Goal: Task Accomplishment & Management: Complete application form

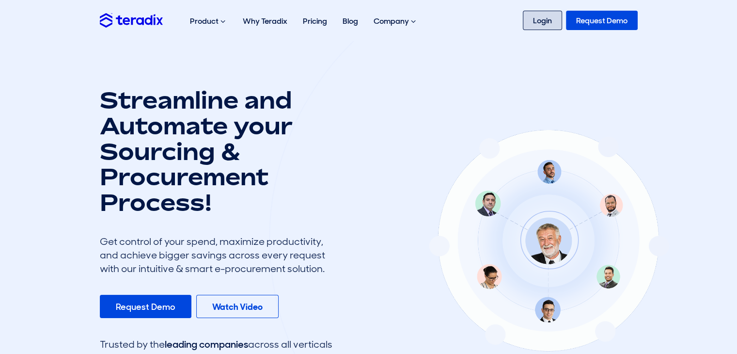
click at [545, 20] on link "Login" at bounding box center [542, 20] width 39 height 19
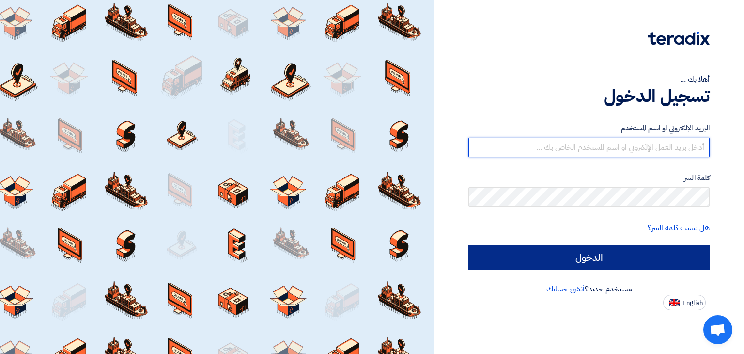
type input "assistant.greenpack.egypt@gmail.com"
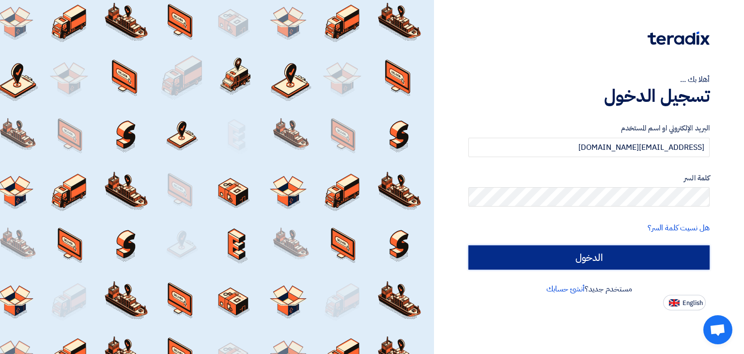
click at [542, 263] on input "الدخول" at bounding box center [588, 257] width 241 height 24
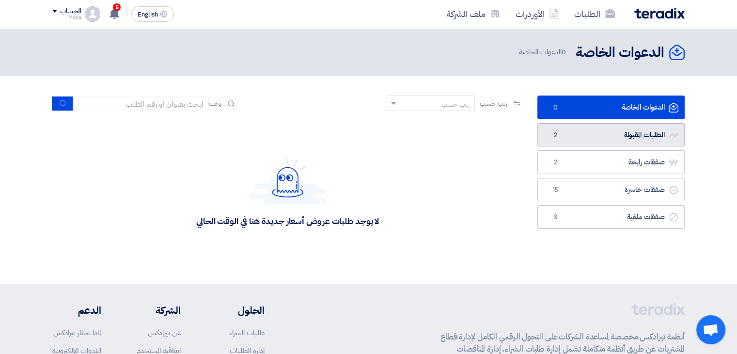
click at [550, 130] on span "2" at bounding box center [555, 135] width 12 height 10
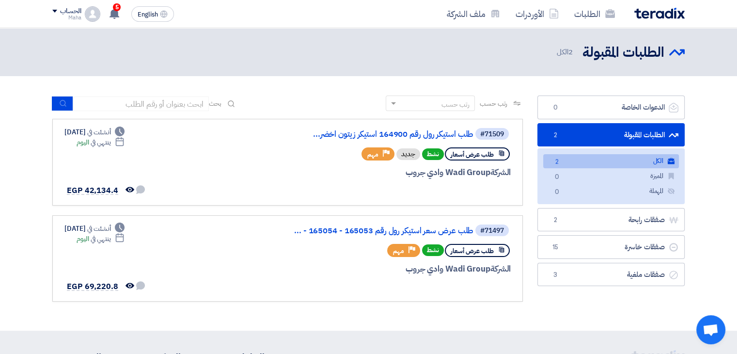
click at [595, 130] on link "الطلبات المقبولة الطلبات المقبولة 2" at bounding box center [610, 135] width 147 height 24
click at [335, 226] on link "طلب عرض سعر استيكر رول رقم 165053 - 165054 - ..." at bounding box center [376, 230] width 194 height 9
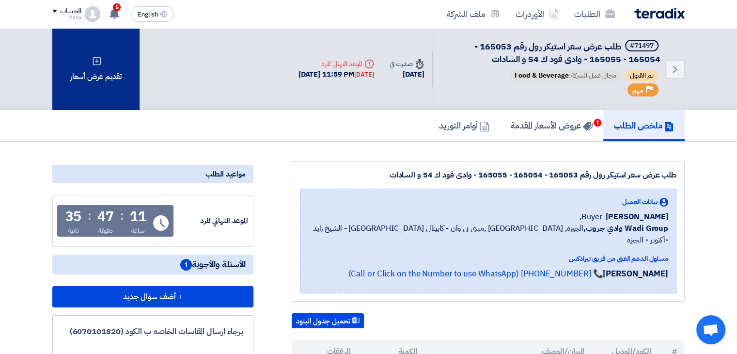
click at [110, 77] on div "تقديم عرض أسعار" at bounding box center [95, 69] width 87 height 82
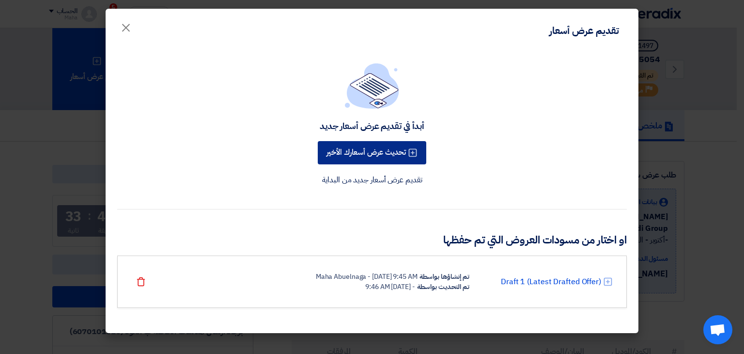
click at [391, 154] on button "تحديث عرض أسعارك الأخير" at bounding box center [372, 152] width 108 height 23
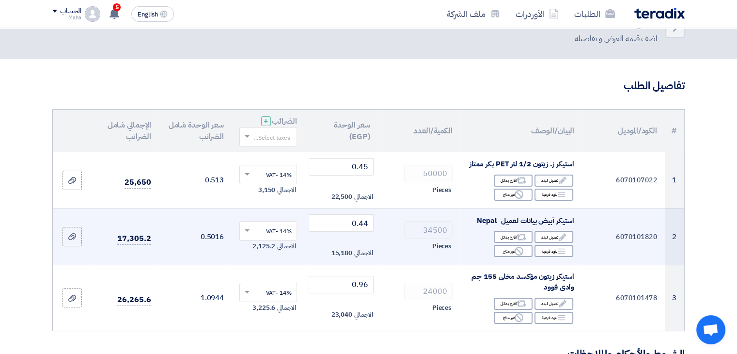
scroll to position [48, 0]
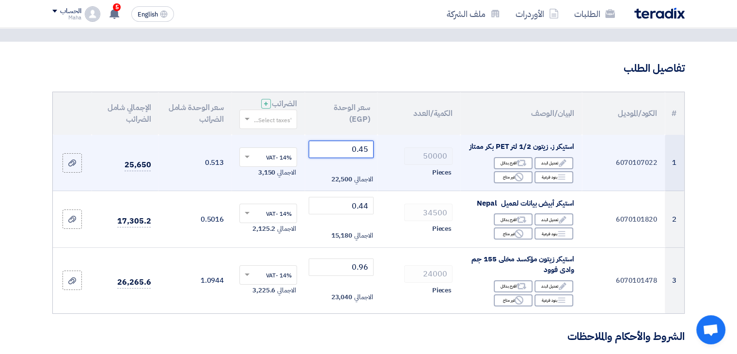
click at [362, 154] on input "0.45" at bounding box center [341, 148] width 65 height 17
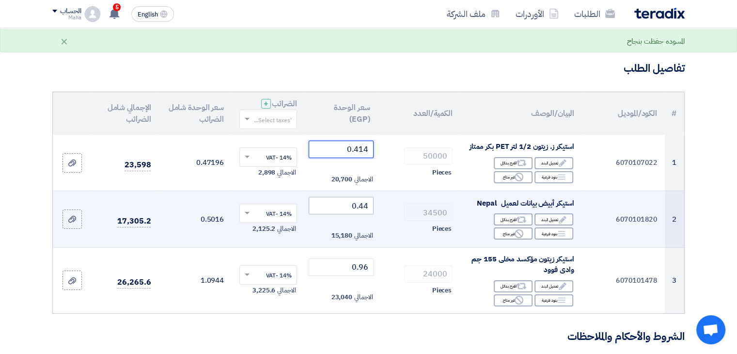
type input "0.414"
click at [364, 202] on input "0.44" at bounding box center [341, 205] width 65 height 17
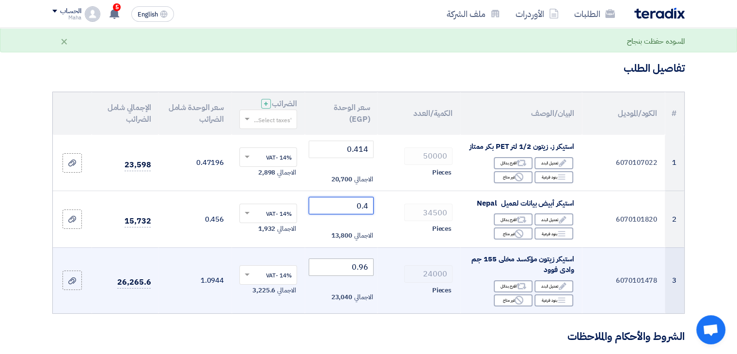
type input "0.4"
click at [359, 271] on input "0.96" at bounding box center [341, 266] width 65 height 17
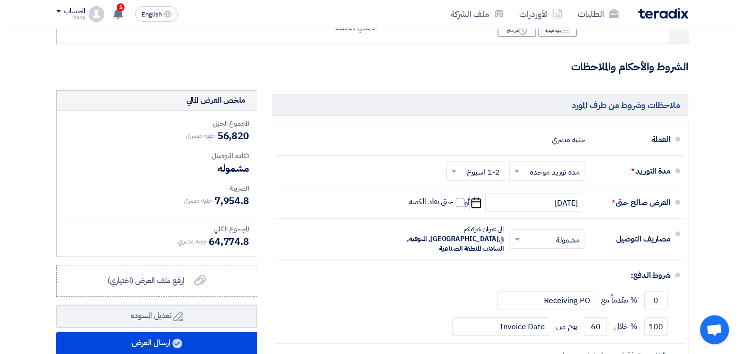
scroll to position [363, 0]
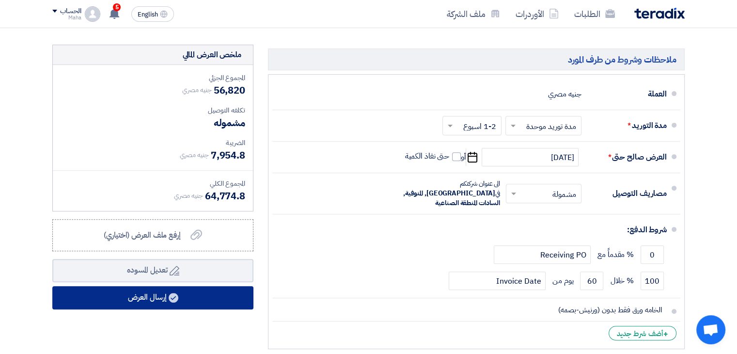
type input "0.93"
click at [216, 289] on button "إرسال العرض" at bounding box center [152, 297] width 201 height 23
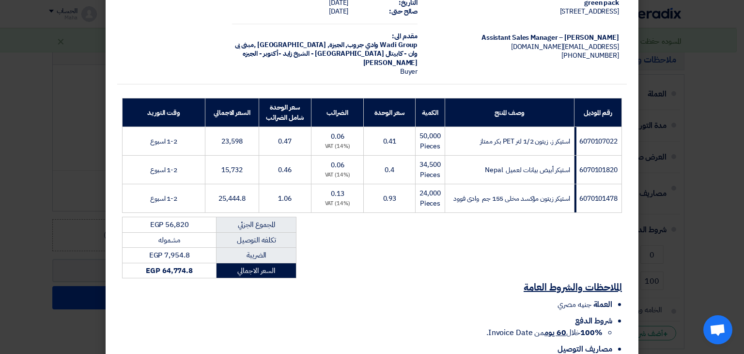
scroll to position [147, 0]
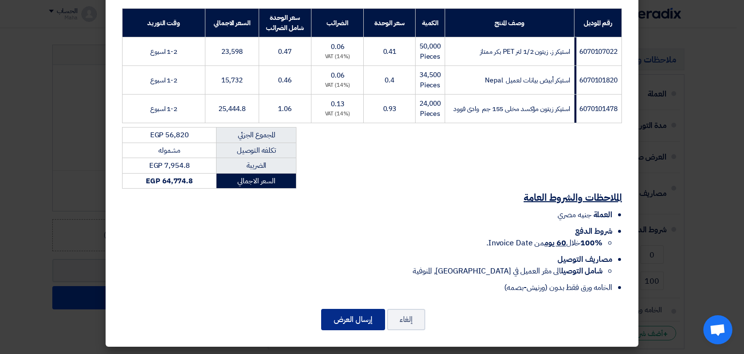
click at [343, 321] on button "إرسال العرض" at bounding box center [353, 319] width 64 height 21
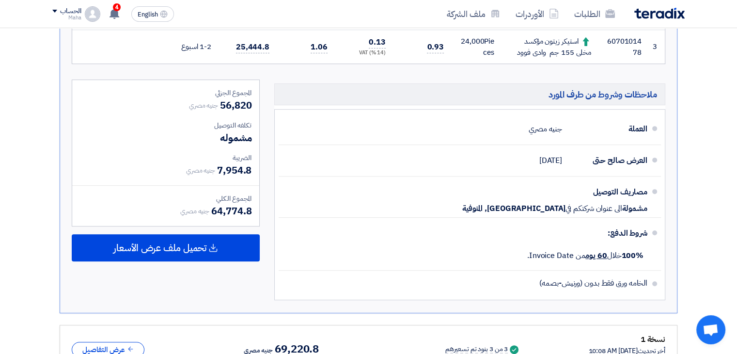
scroll to position [379, 0]
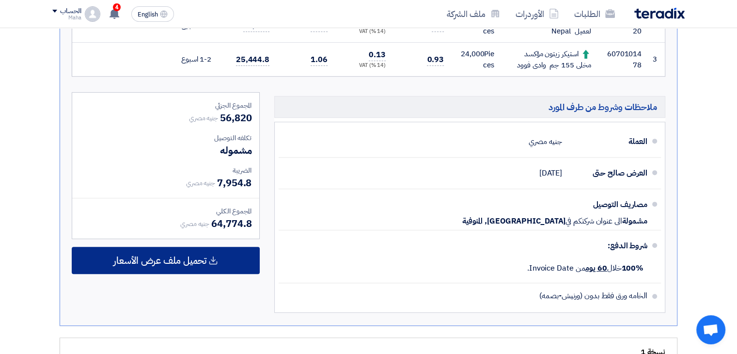
click at [218, 261] on icon at bounding box center [213, 260] width 10 height 10
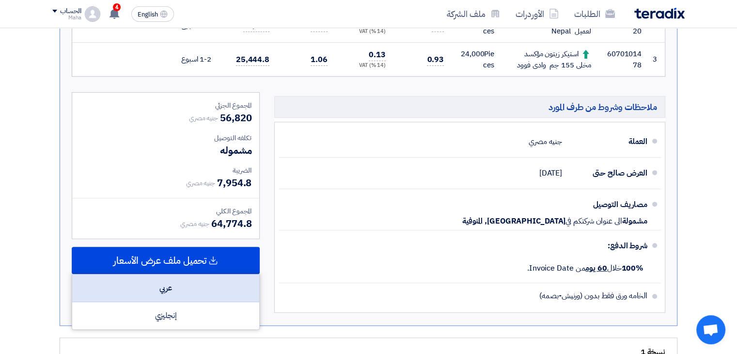
click at [206, 283] on div "عربي" at bounding box center [165, 288] width 187 height 28
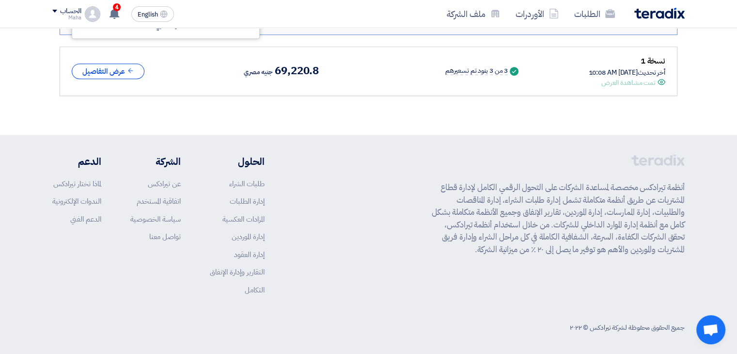
scroll to position [427, 0]
